Goal: Information Seeking & Learning: Learn about a topic

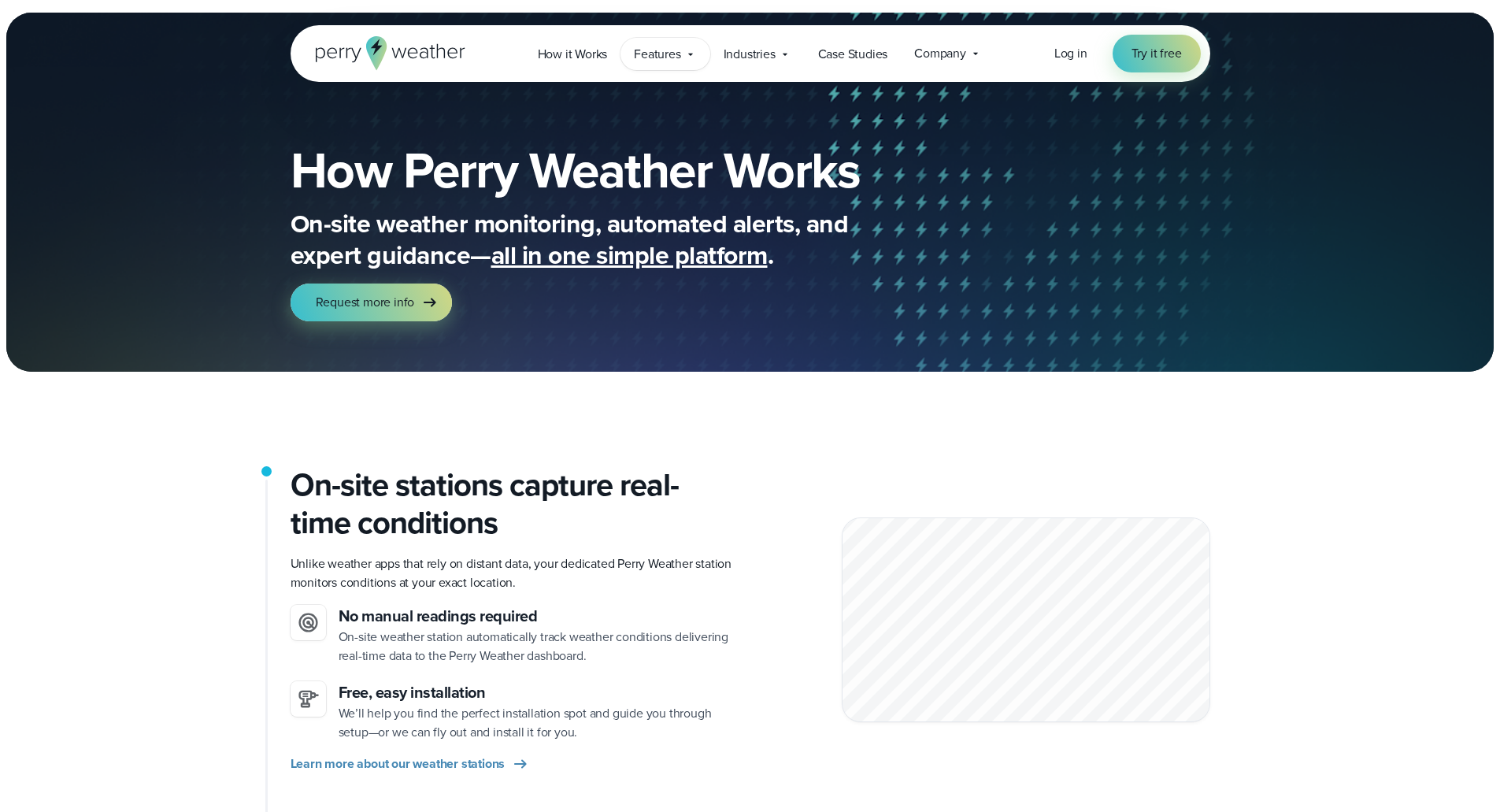
click at [675, 54] on span "Features" at bounding box center [657, 54] width 46 height 19
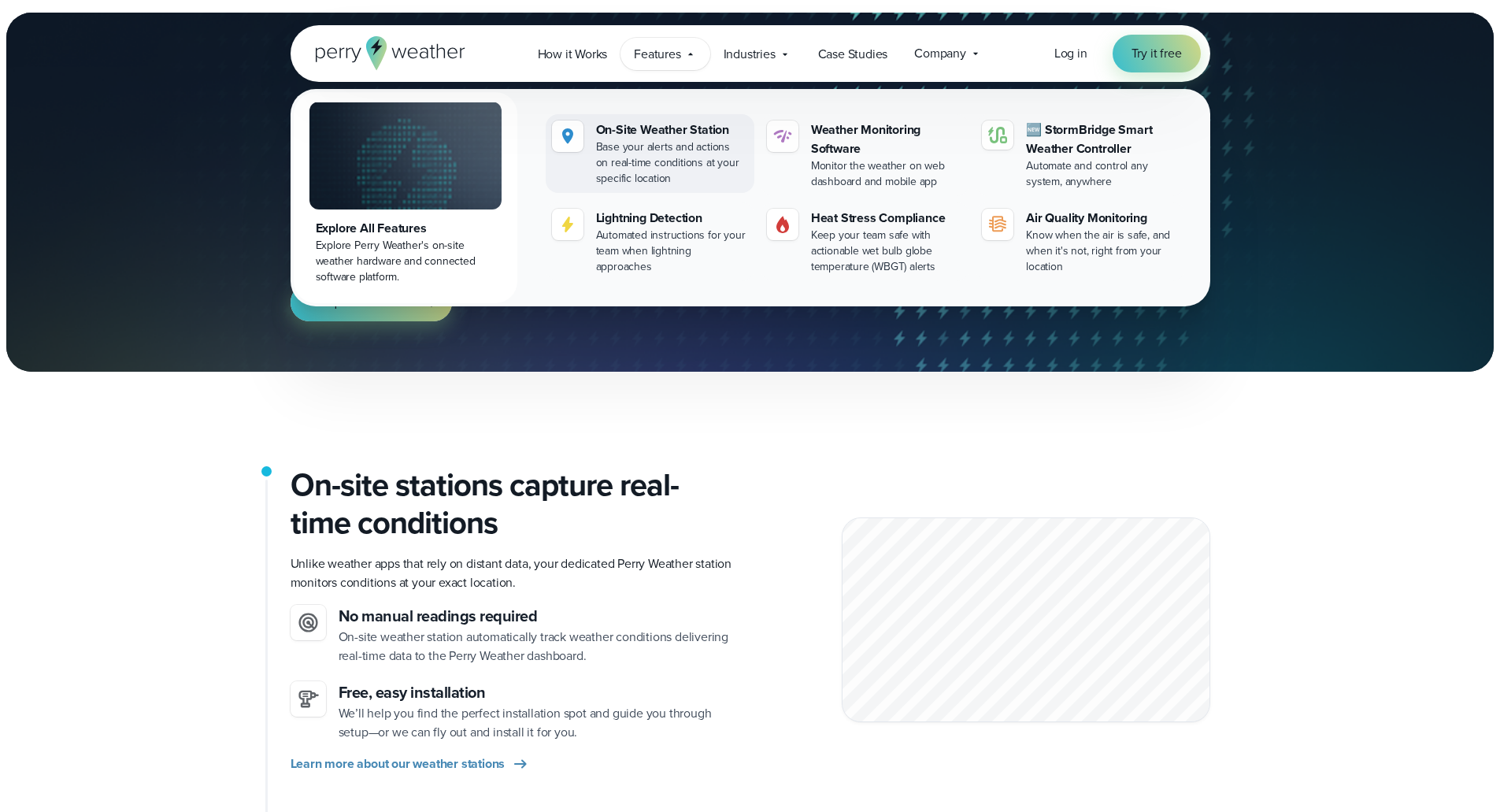
click at [671, 126] on div "On-Site Weather Station" at bounding box center [672, 130] width 152 height 19
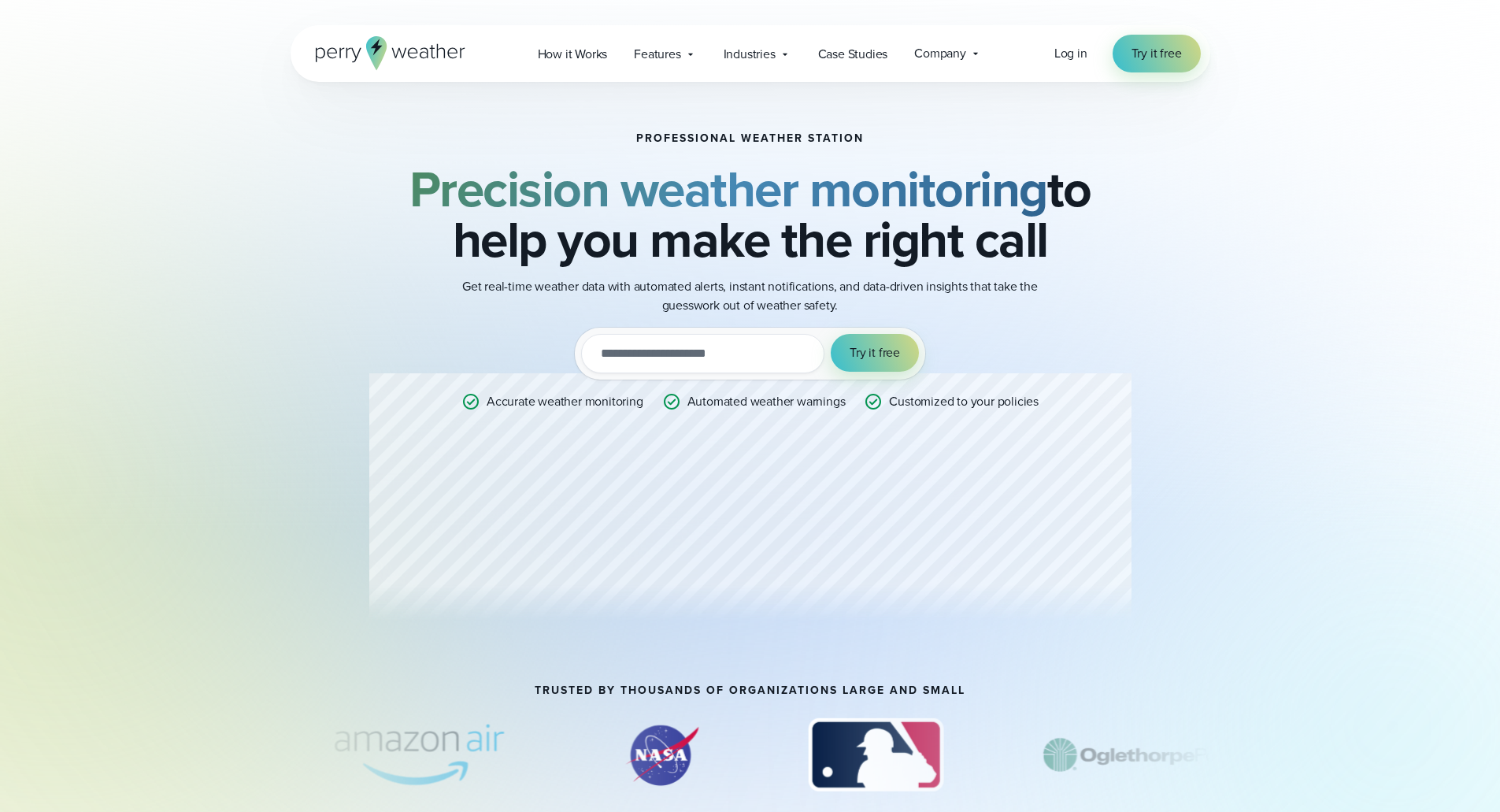
click at [1257, 535] on div "Professional Weather Station Precision weather monitoring to help you make the …" at bounding box center [750, 382] width 1134 height 602
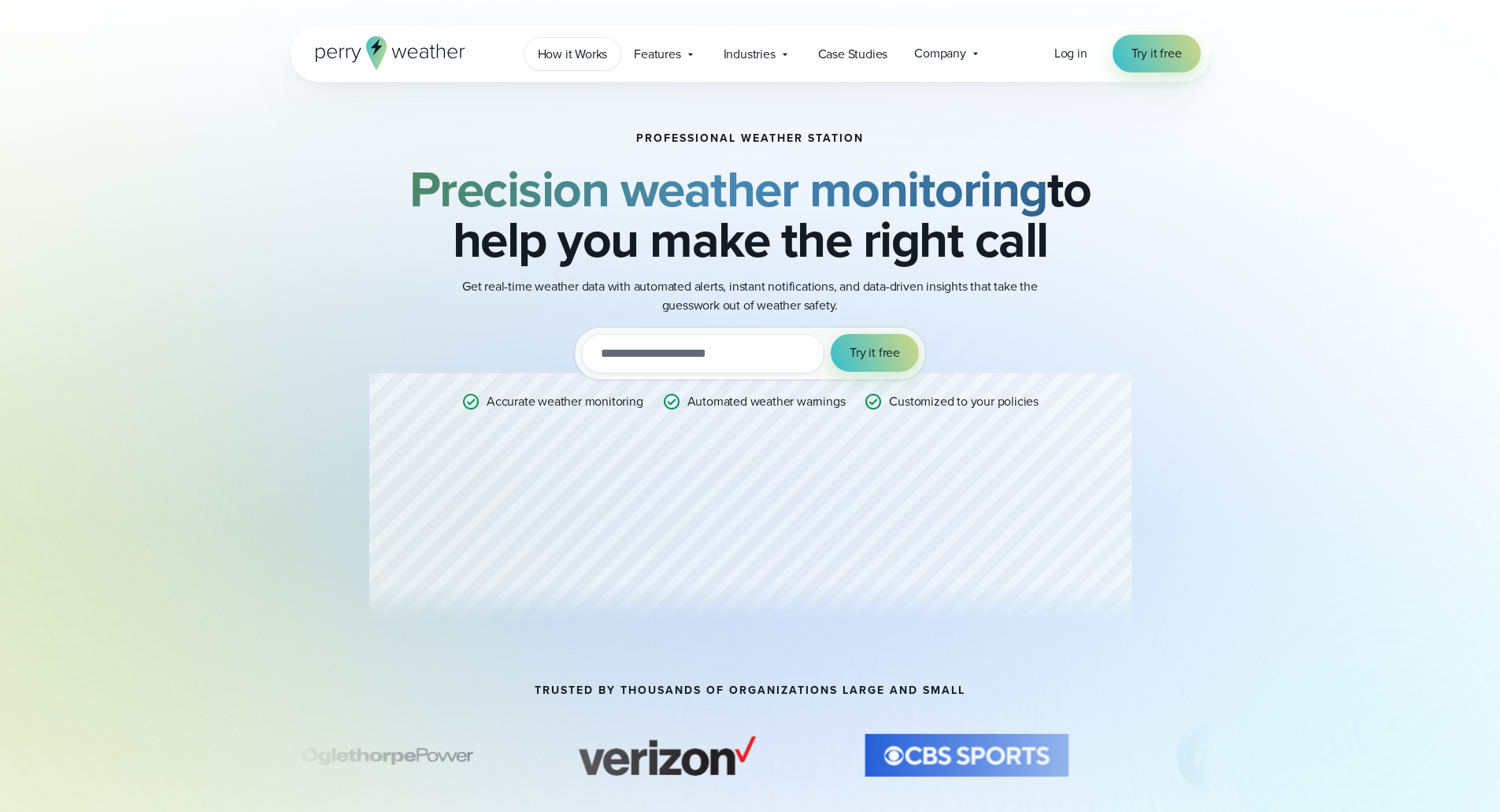
click at [554, 50] on span "How it Works" at bounding box center [573, 54] width 70 height 19
